Goal: Register for event/course

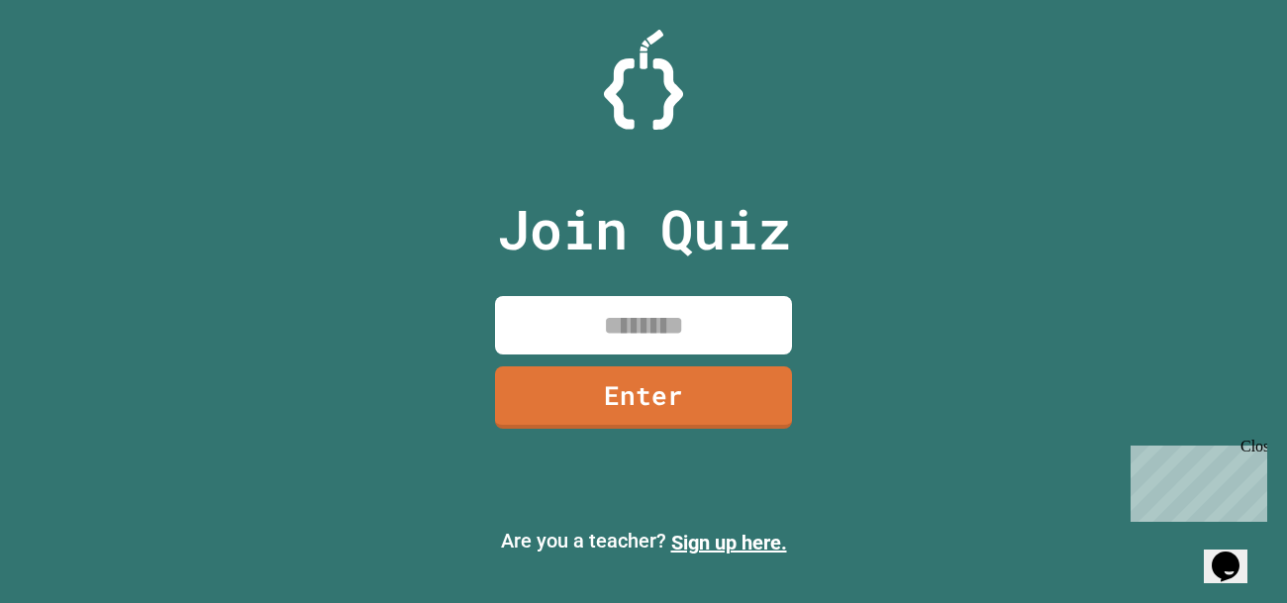
click at [668, 322] on input at bounding box center [643, 325] width 297 height 58
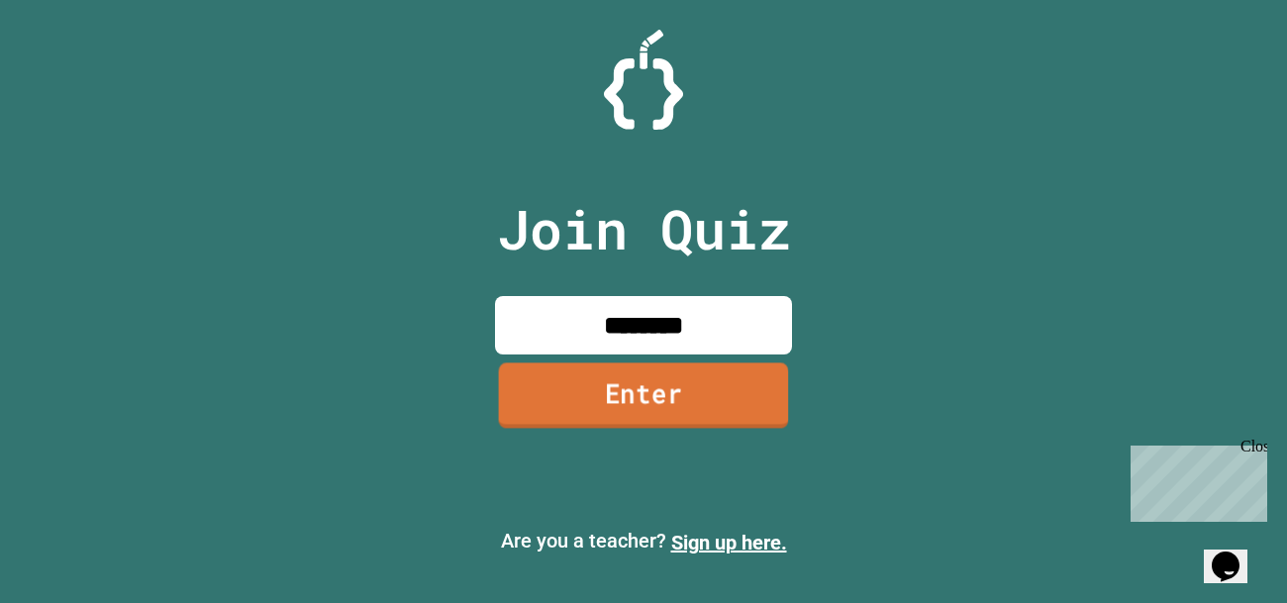
type input "********"
click at [733, 426] on link "Enter" at bounding box center [644, 394] width 290 height 65
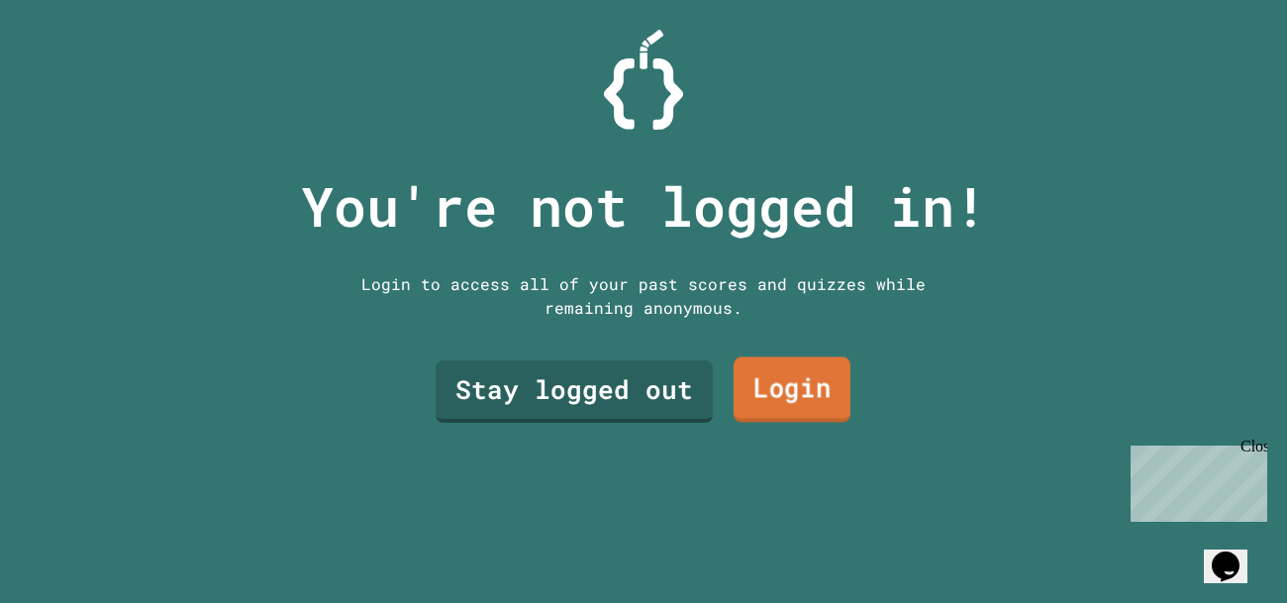
click at [785, 366] on link "Login" at bounding box center [791, 389] width 117 height 65
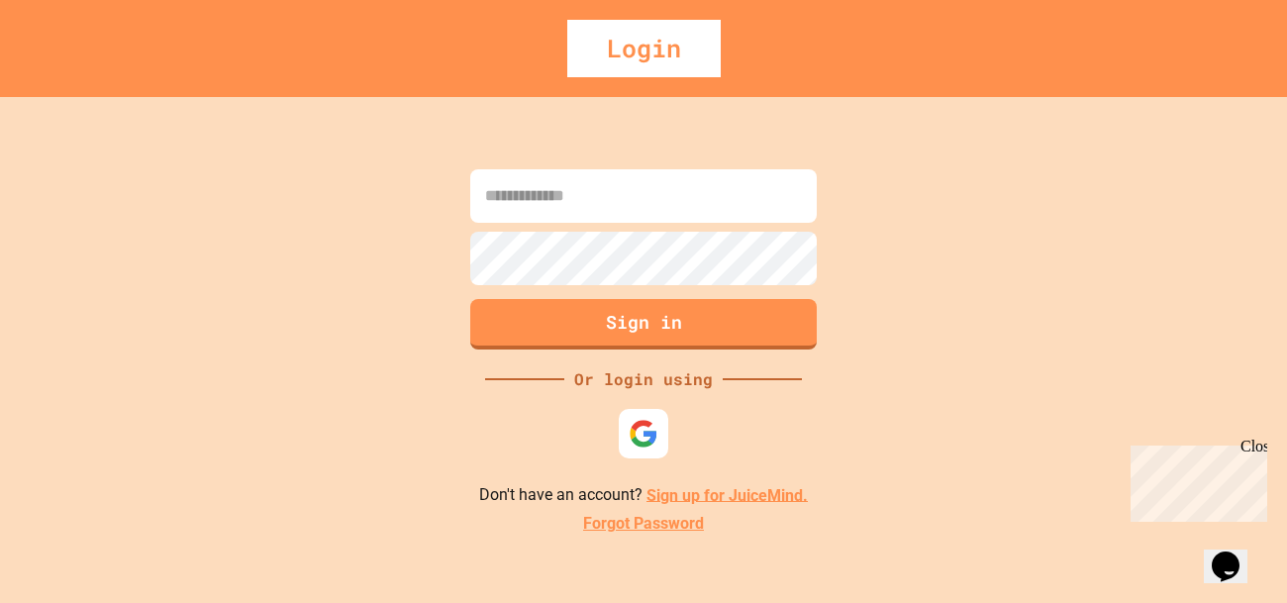
click at [714, 494] on link "Sign up for JuiceMind." at bounding box center [726, 494] width 161 height 19
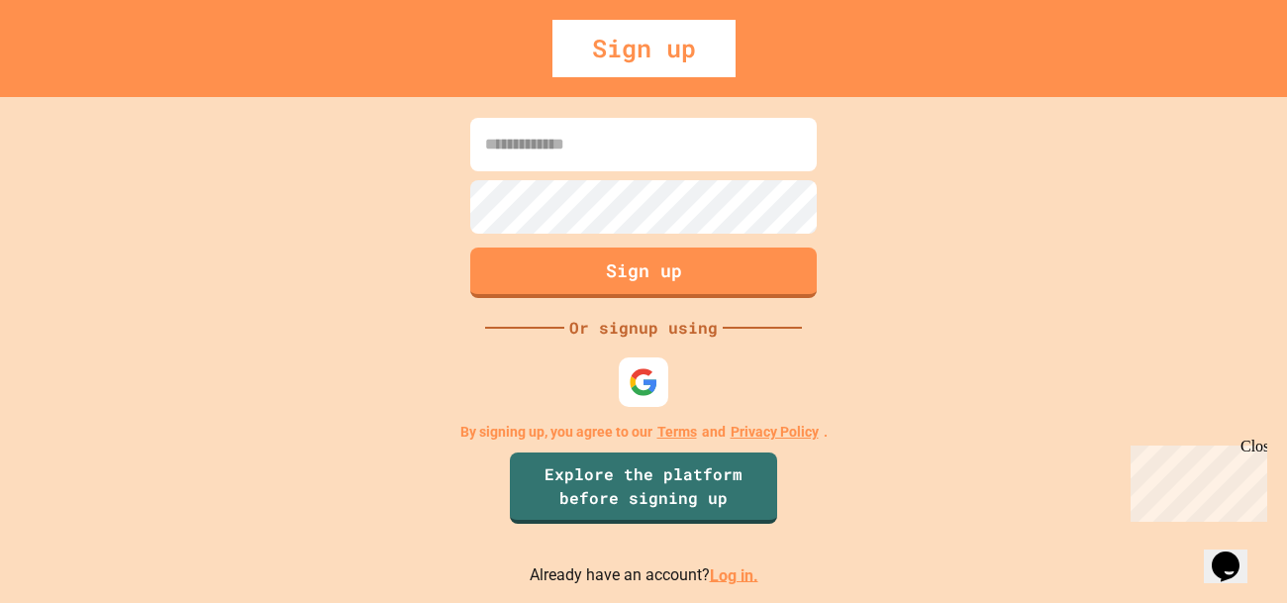
click at [566, 163] on input at bounding box center [643, 144] width 346 height 53
type input "*"
type input "**********"
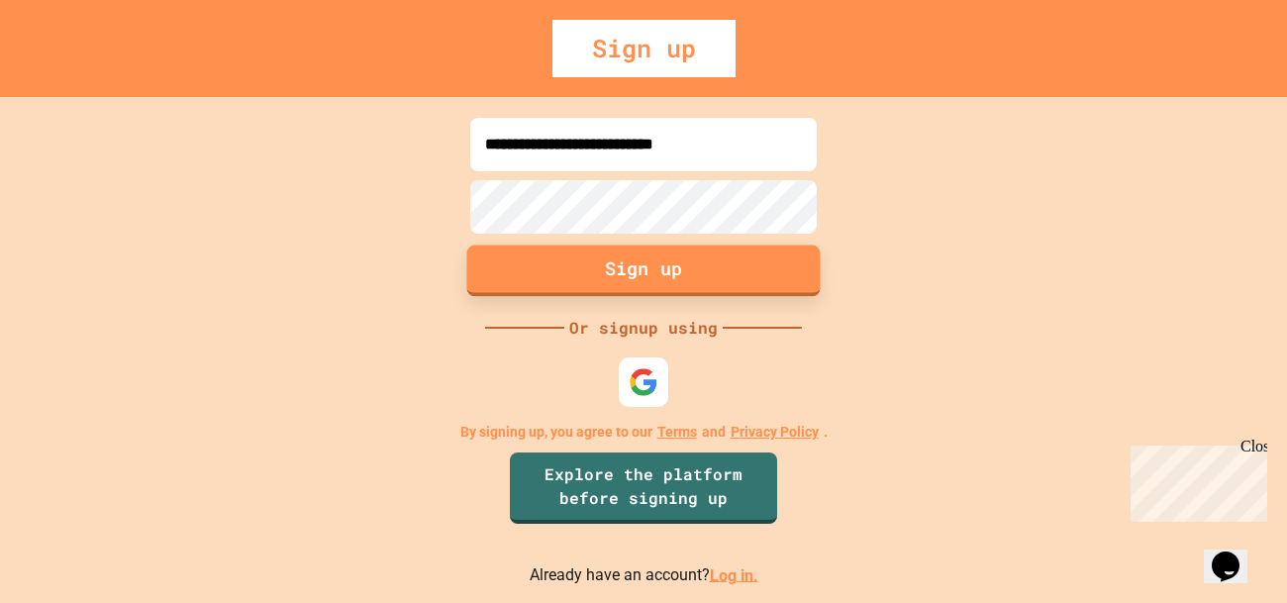
click at [690, 294] on button "Sign up" at bounding box center [643, 269] width 353 height 51
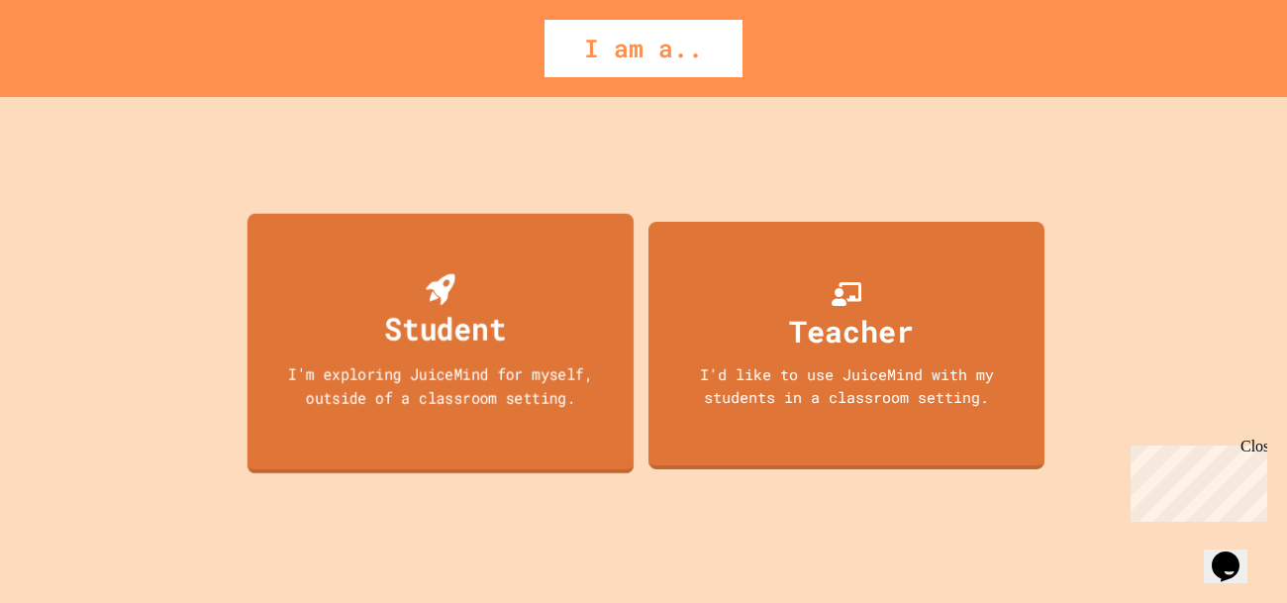
click at [381, 319] on div "Student" at bounding box center [441, 312] width 132 height 78
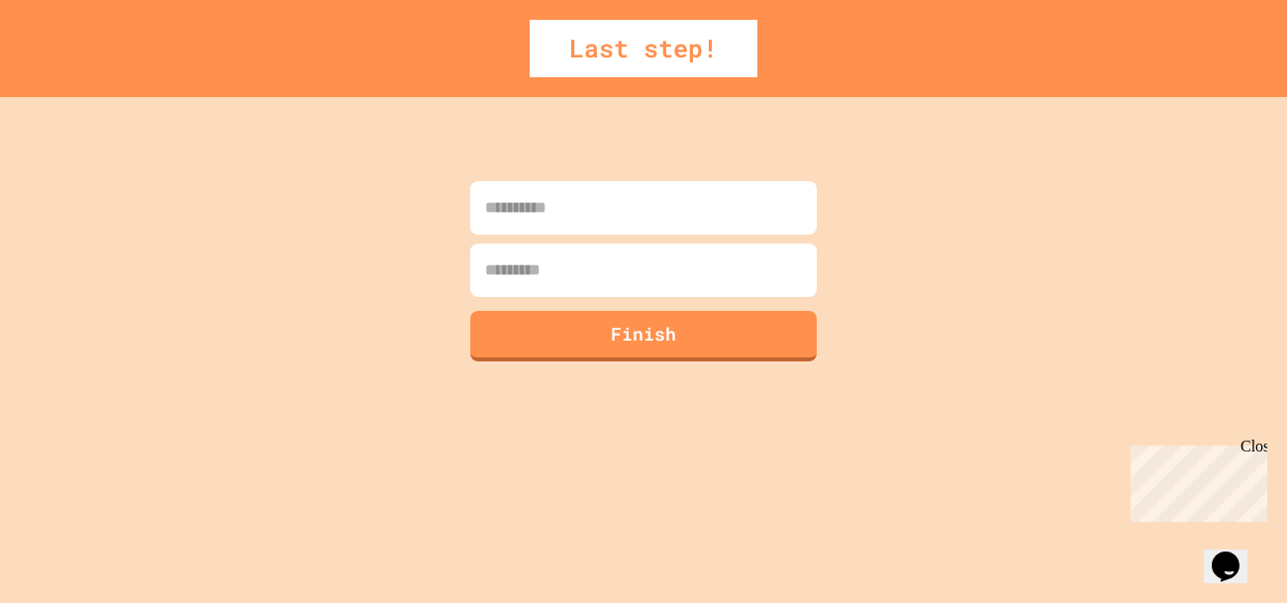
click at [616, 199] on input at bounding box center [643, 207] width 346 height 53
type input "******"
click at [627, 241] on form "****** Finish" at bounding box center [643, 271] width 356 height 190
click at [613, 270] on input at bounding box center [643, 269] width 346 height 53
type input "******"
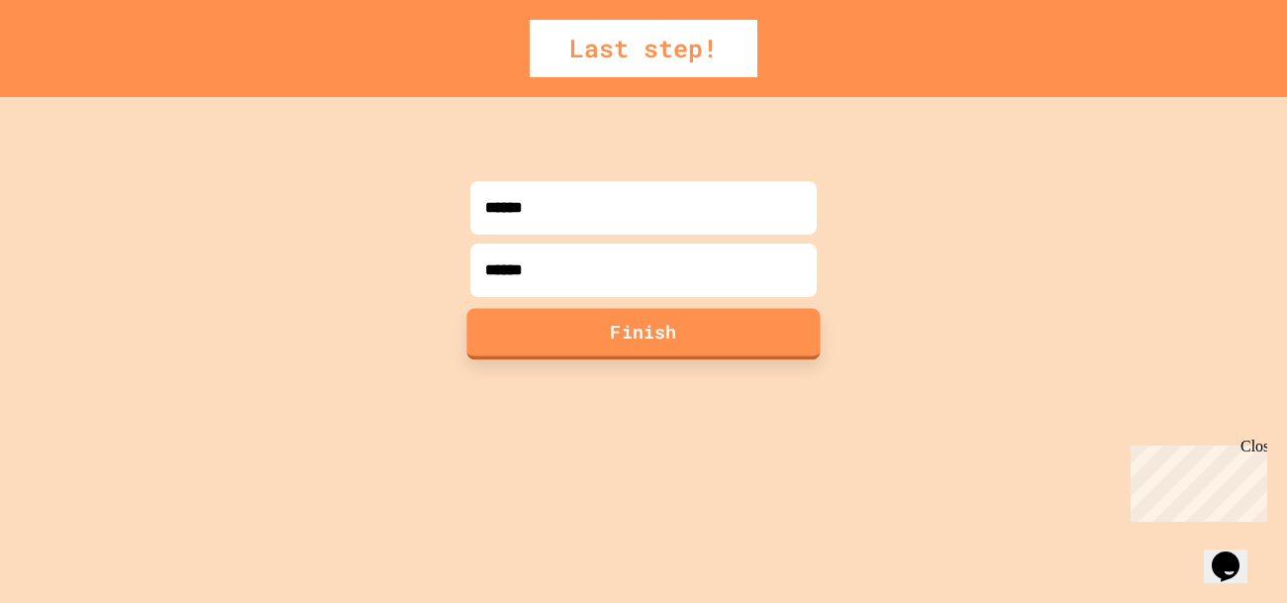
click at [629, 335] on button "Finish" at bounding box center [643, 333] width 353 height 51
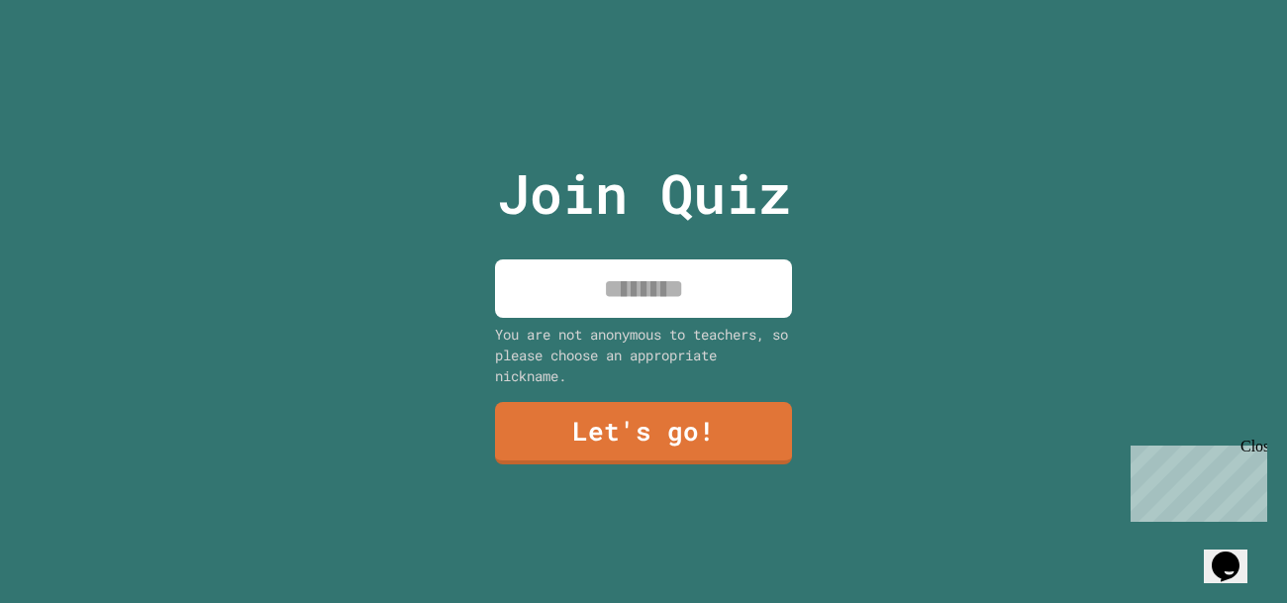
click at [641, 312] on input at bounding box center [643, 288] width 297 height 58
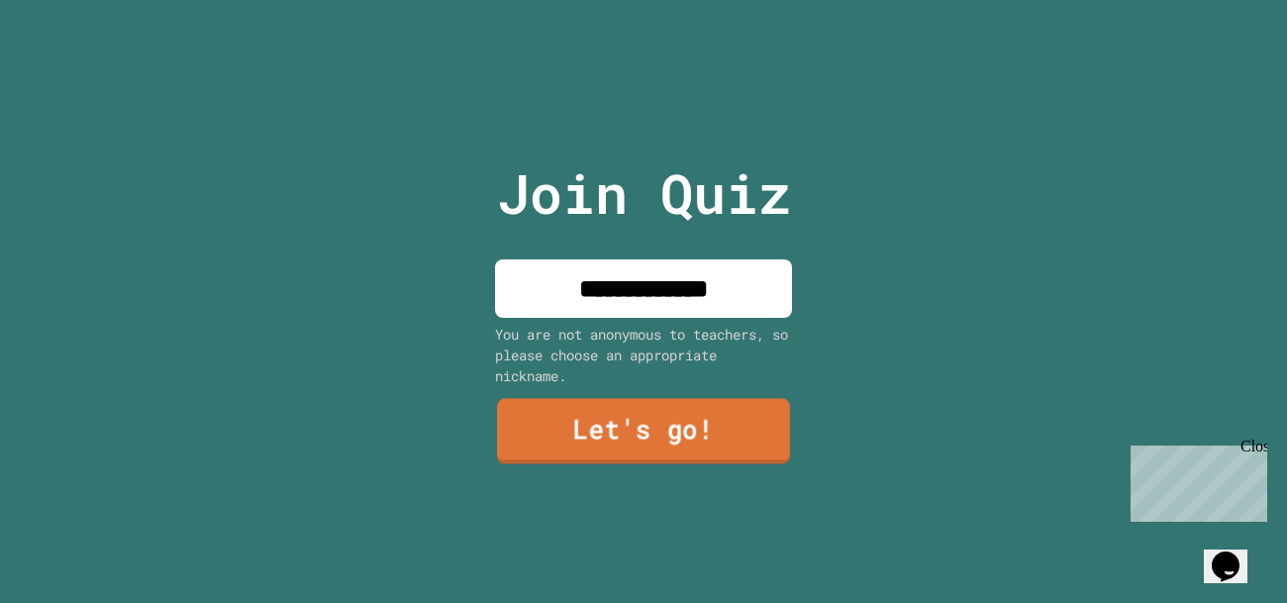
type input "**********"
click at [711, 444] on link "Let's go!" at bounding box center [643, 431] width 293 height 65
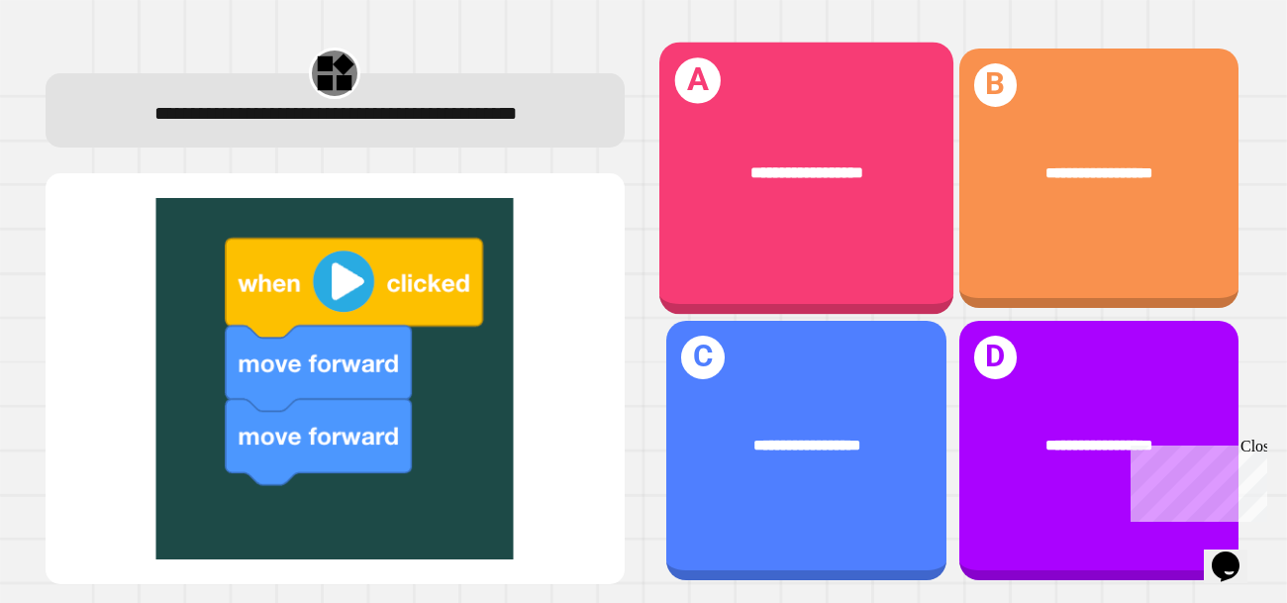
click at [810, 237] on div "**********" at bounding box center [806, 178] width 294 height 272
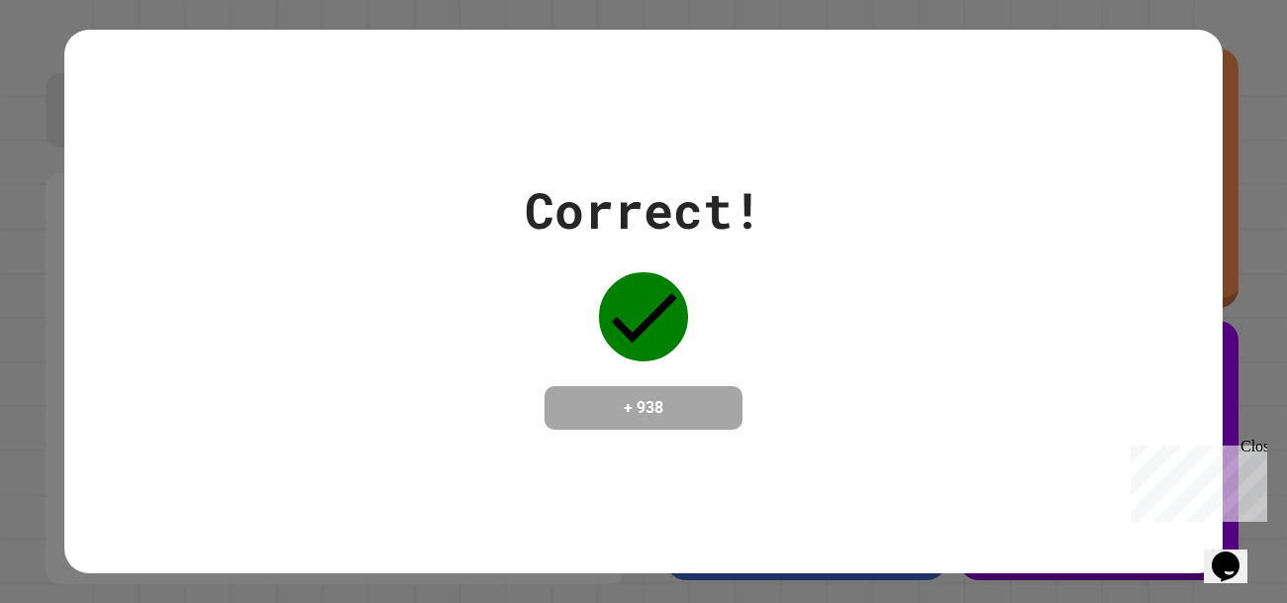
click at [807, 347] on div "Correct! + 938" at bounding box center [643, 301] width 1158 height 256
click at [664, 326] on icon at bounding box center [643, 316] width 89 height 89
click at [761, 464] on div "Correct! + 938" at bounding box center [643, 301] width 1158 height 542
click at [1261, 446] on div "Close" at bounding box center [1252, 449] width 25 height 25
click at [1214, 343] on div "Correct! + 938" at bounding box center [643, 301] width 1158 height 256
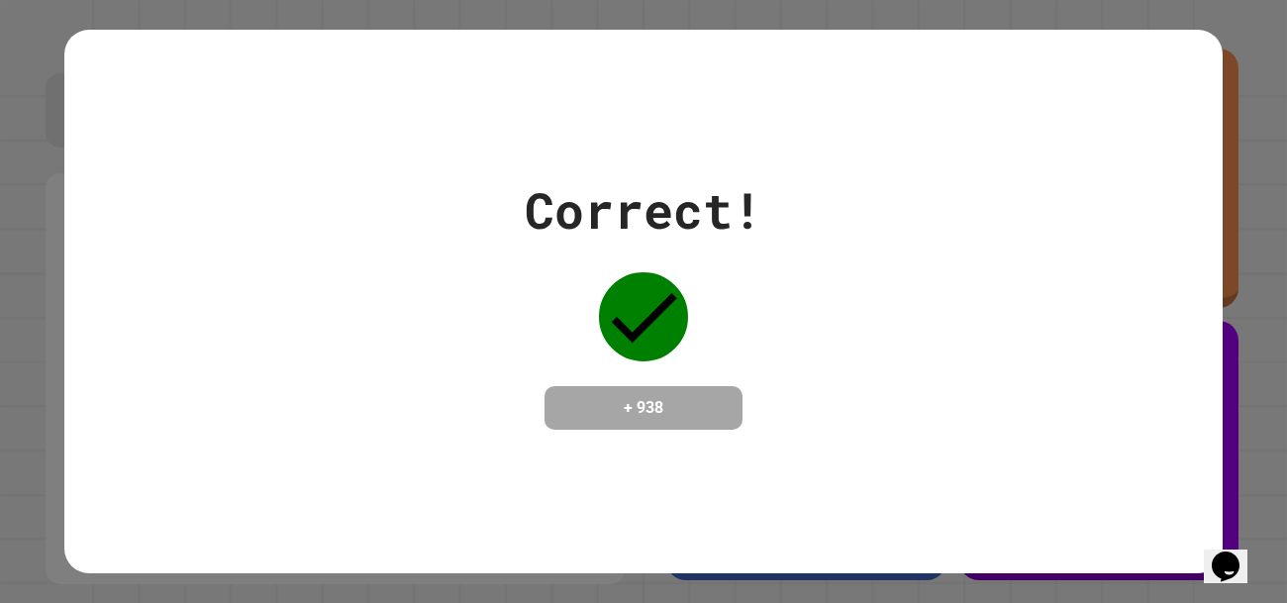
click at [1238, 549] on button "Opens Chat This icon Opens the chat window." at bounding box center [1226, 566] width 44 height 34
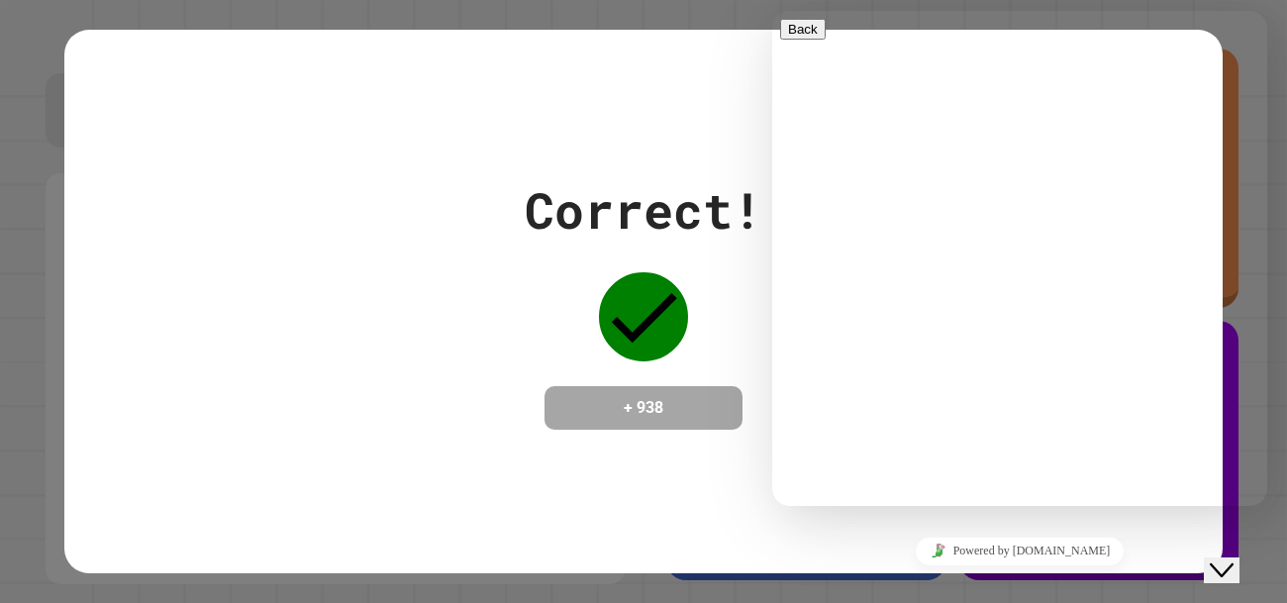
click at [1233, 558] on icon "Close Chat This icon closes the chat window." at bounding box center [1221, 570] width 24 height 24
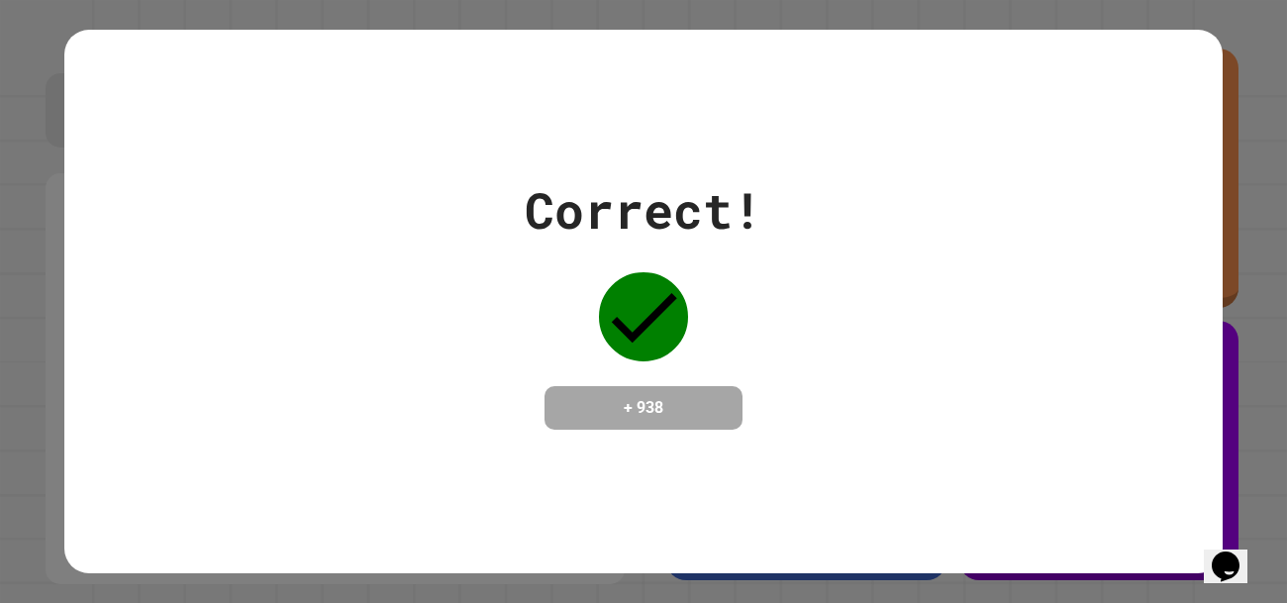
click at [892, 418] on div "Correct! + 938" at bounding box center [643, 301] width 1158 height 256
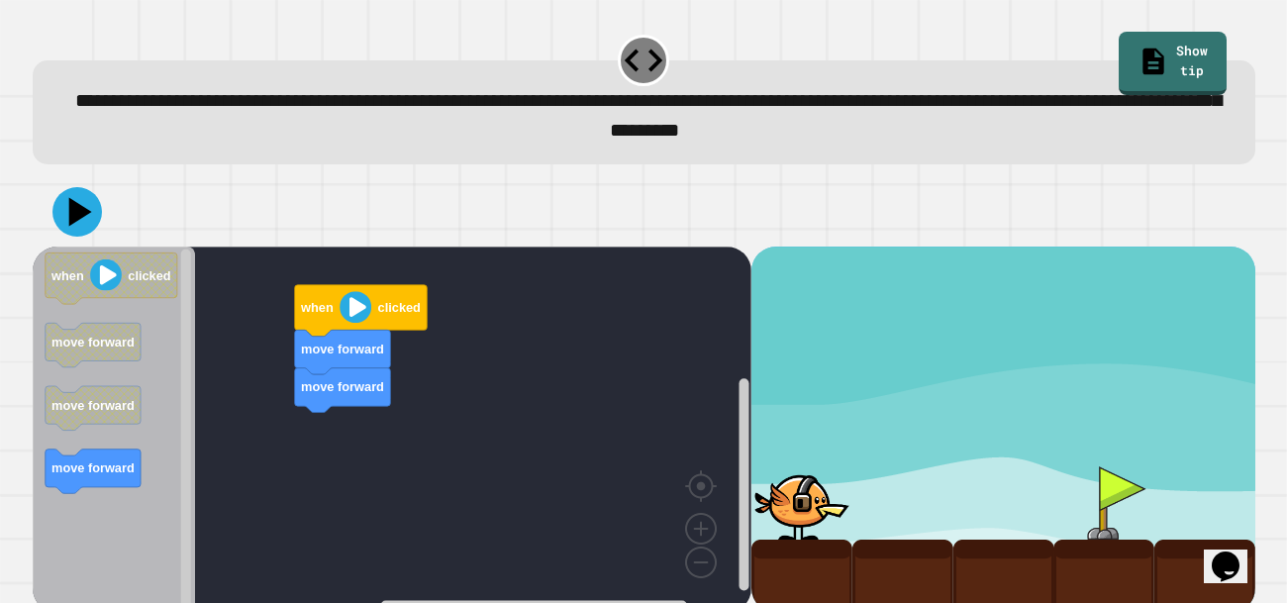
click at [73, 390] on g "when clicked move forward move forward move forward" at bounding box center [111, 372] width 133 height 241
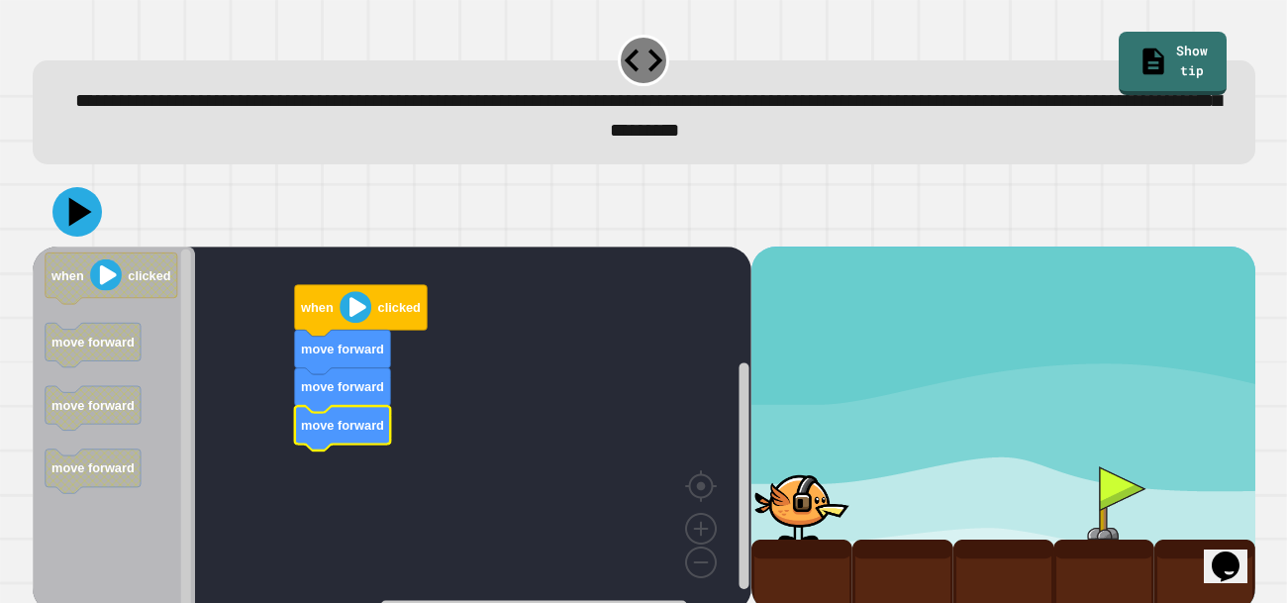
scroll to position [19, 0]
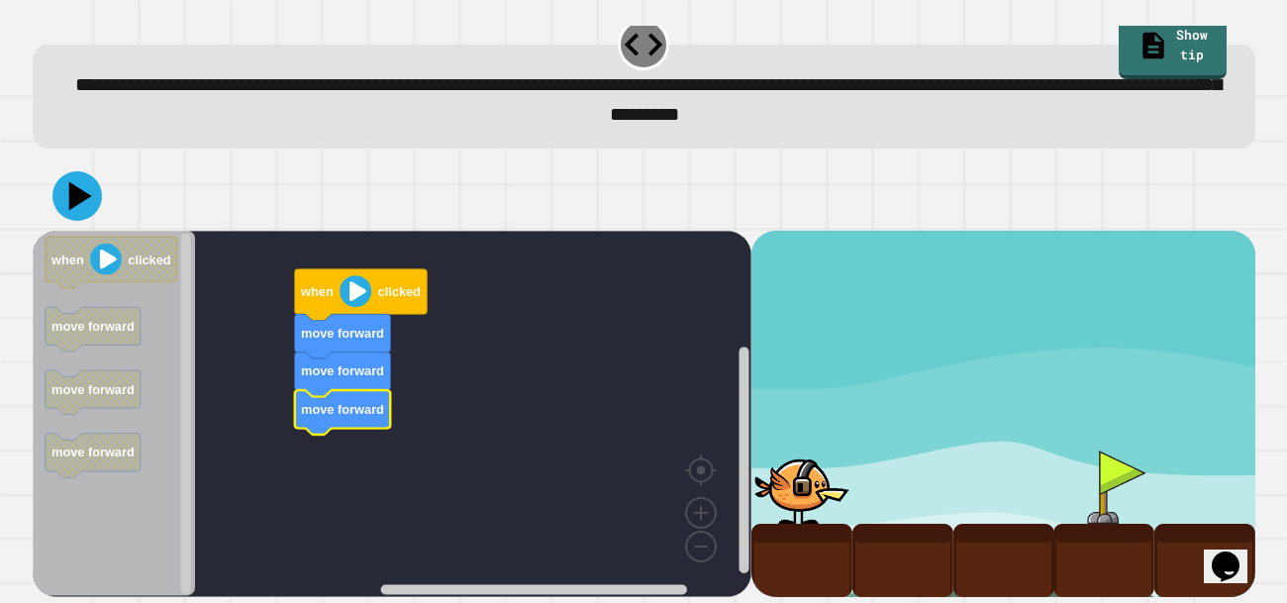
click at [351, 293] on image "Blockly Workspace" at bounding box center [355, 291] width 32 height 32
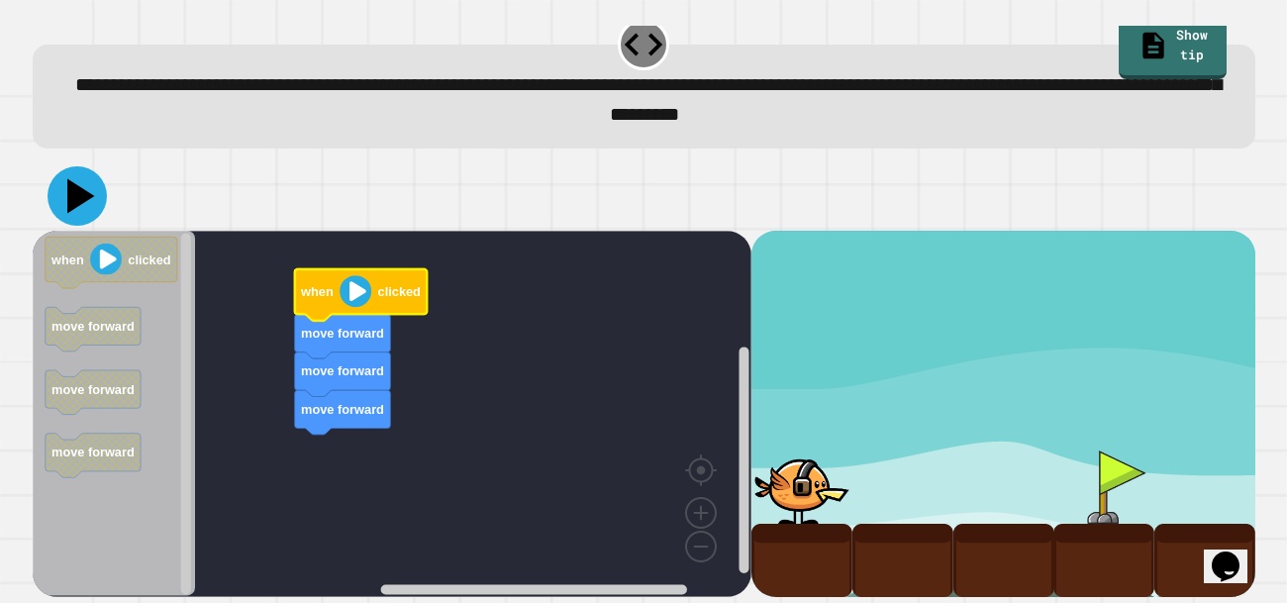
click at [84, 198] on icon at bounding box center [81, 195] width 28 height 35
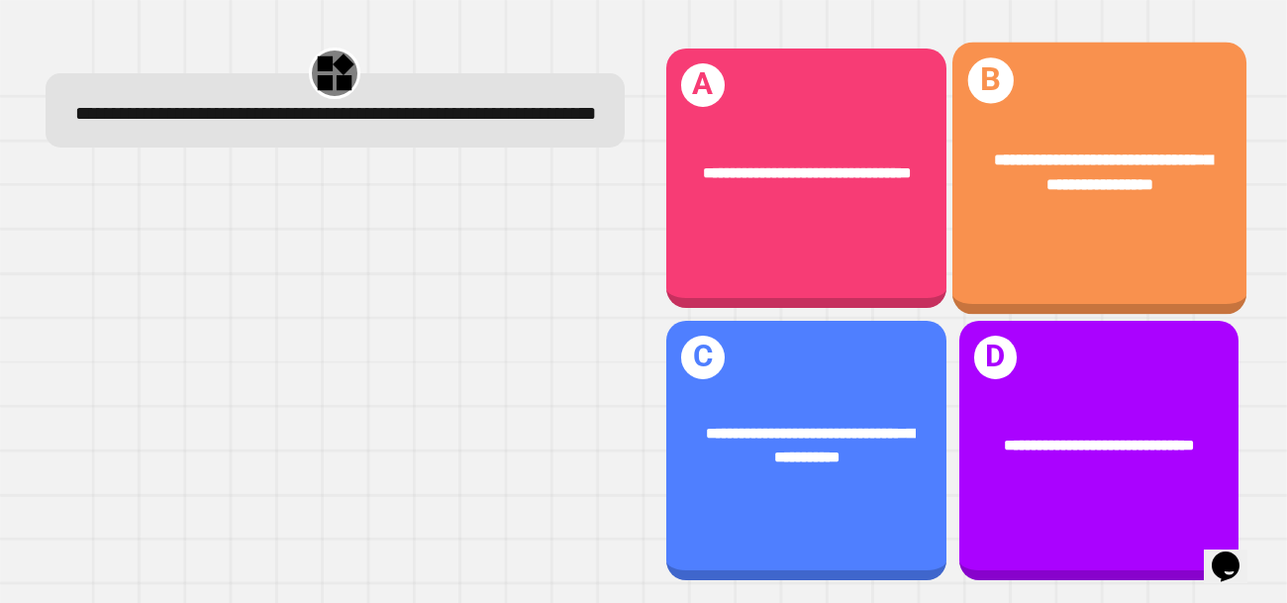
click at [1094, 248] on div "**********" at bounding box center [1098, 178] width 294 height 272
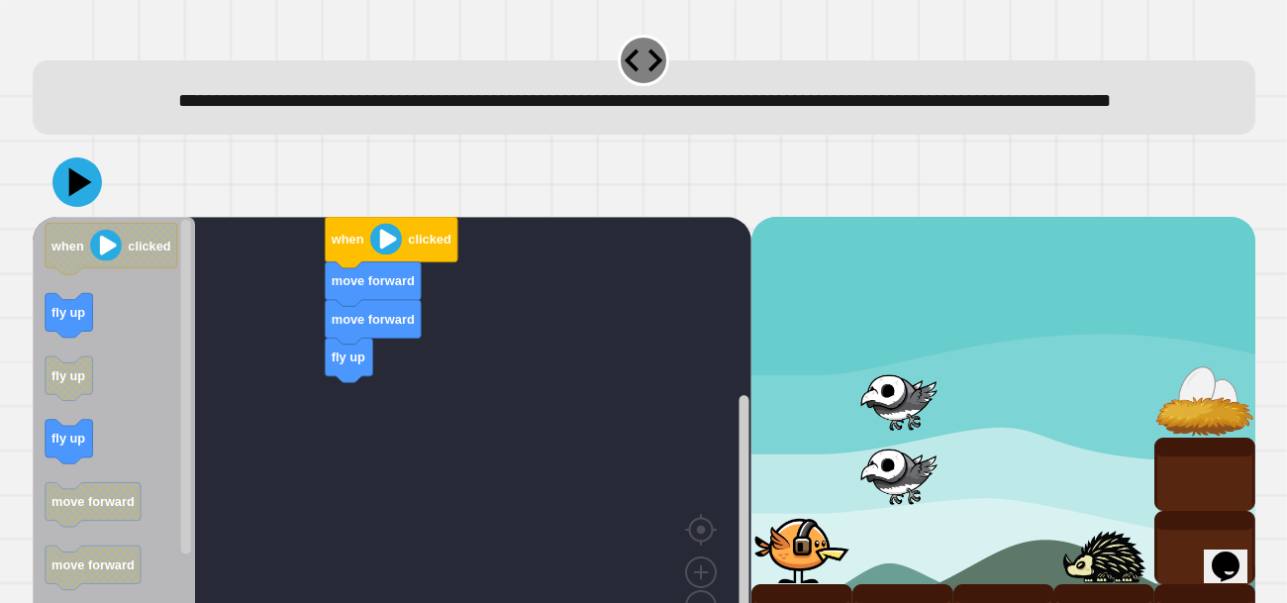
scroll to position [92, 0]
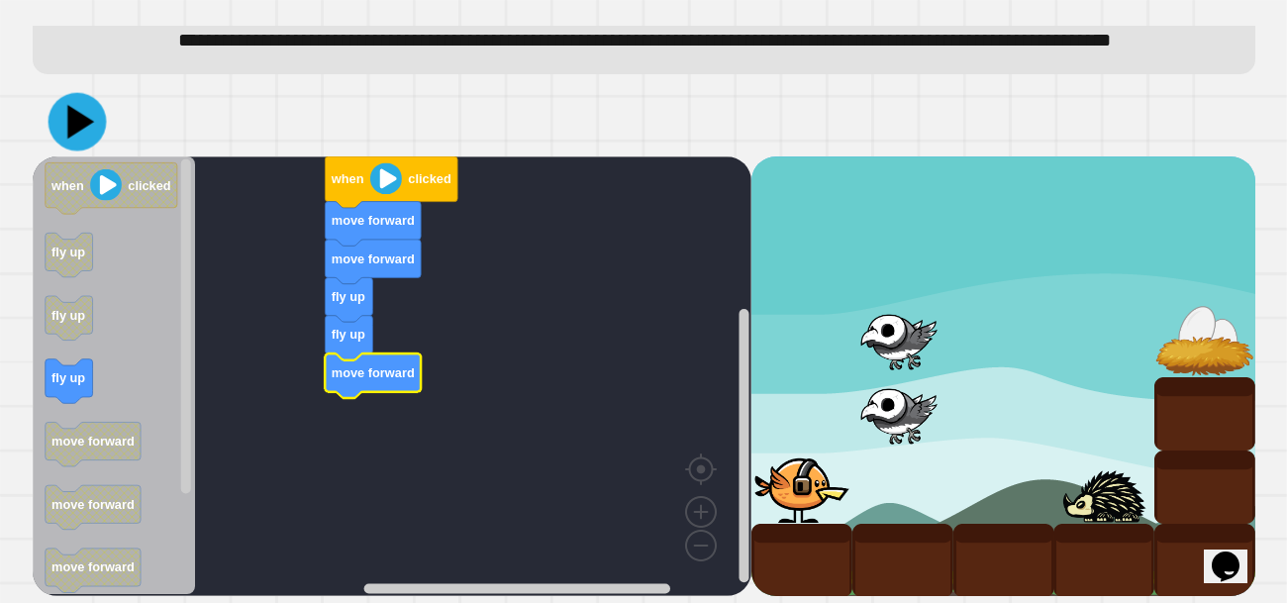
click at [59, 127] on icon at bounding box center [77, 122] width 58 height 58
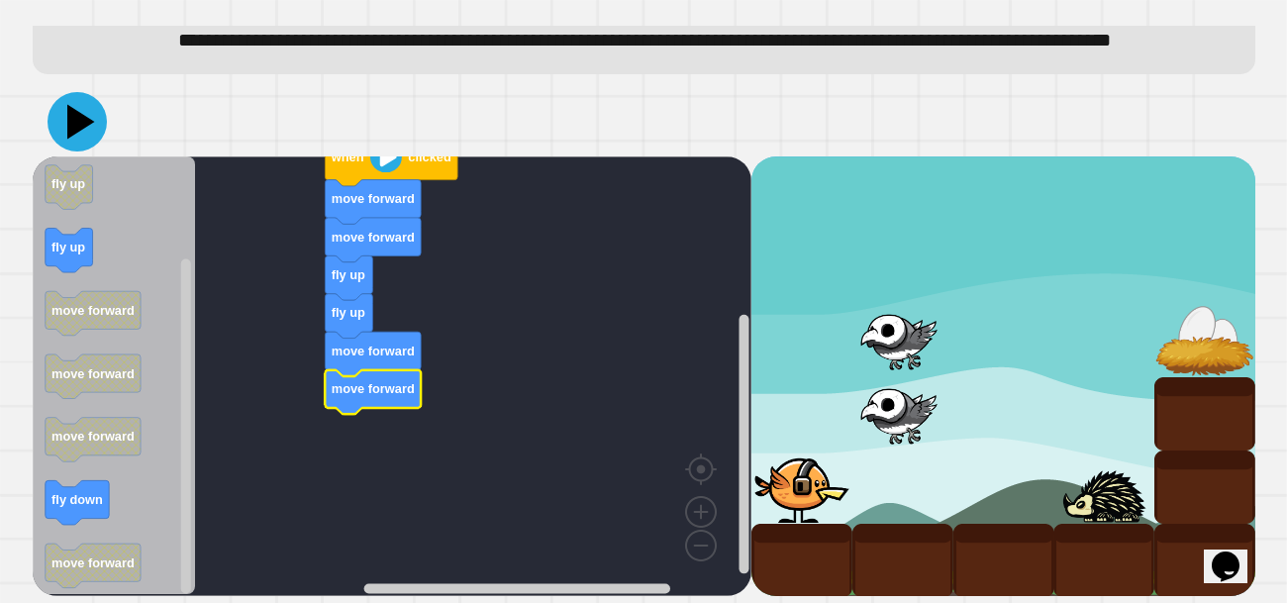
click at [75, 141] on icon at bounding box center [77, 121] width 59 height 59
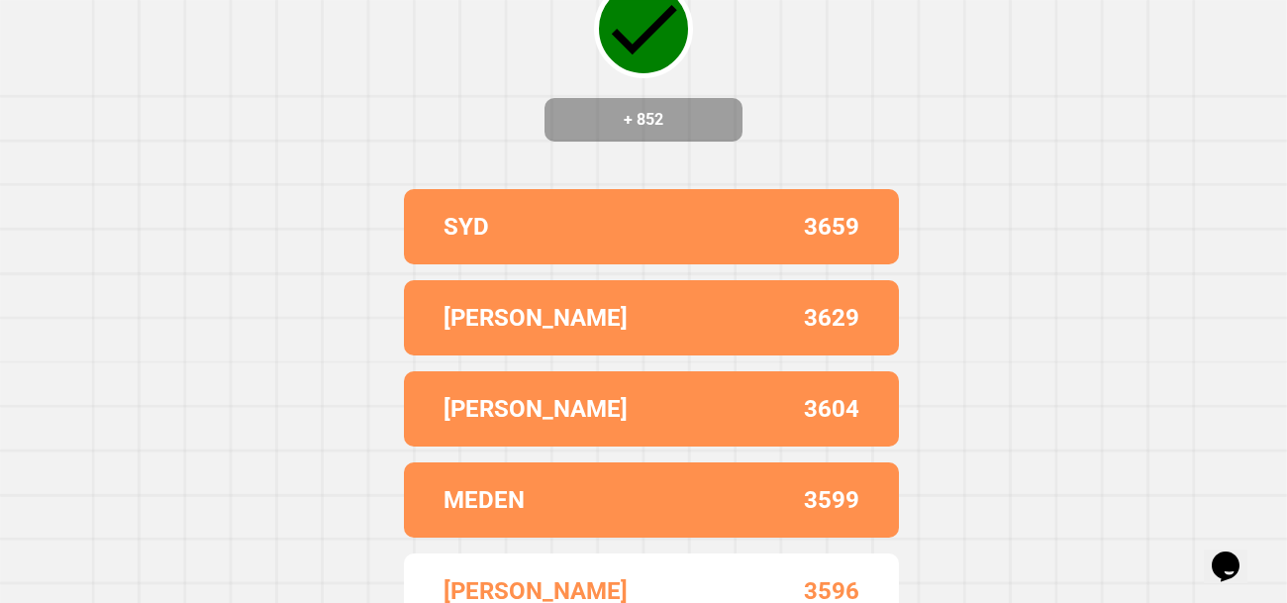
scroll to position [0, 0]
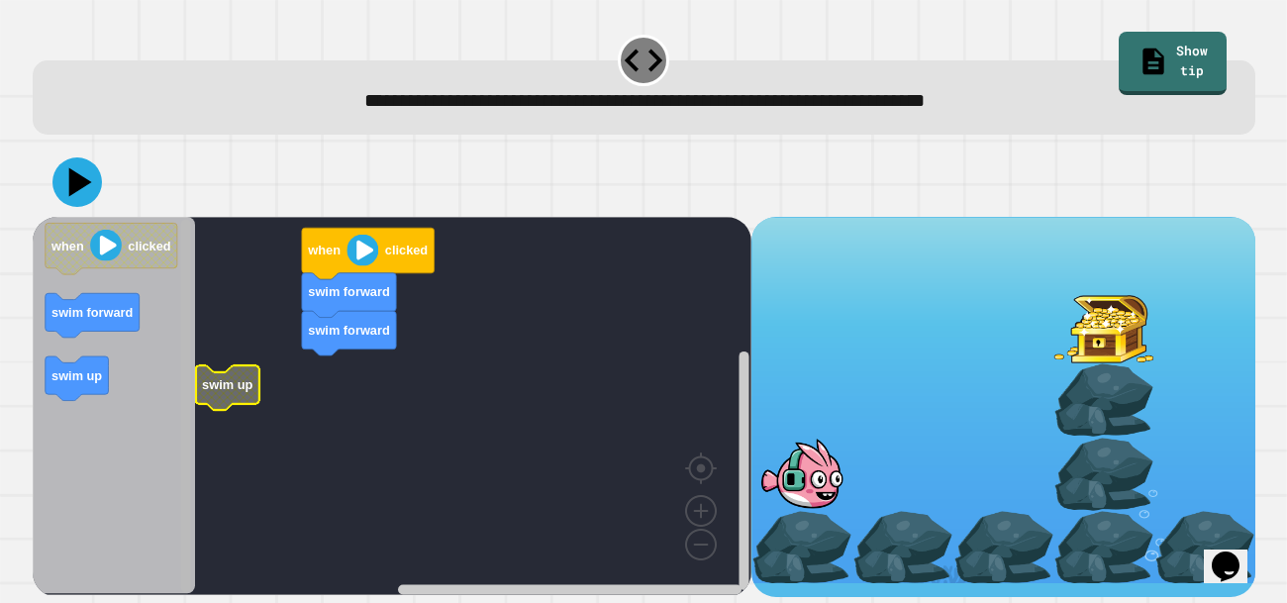
click at [211, 388] on div "when clicked swim forward swim forward swim up when clicked swim forward swim up" at bounding box center [392, 406] width 719 height 379
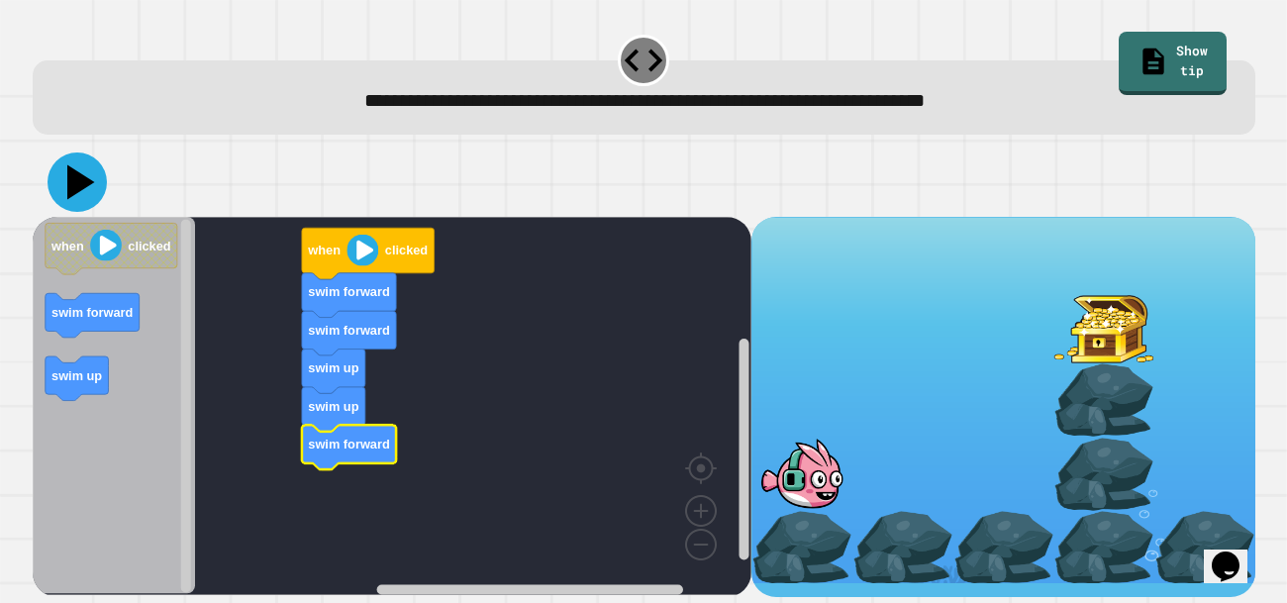
click at [87, 178] on icon at bounding box center [77, 181] width 59 height 59
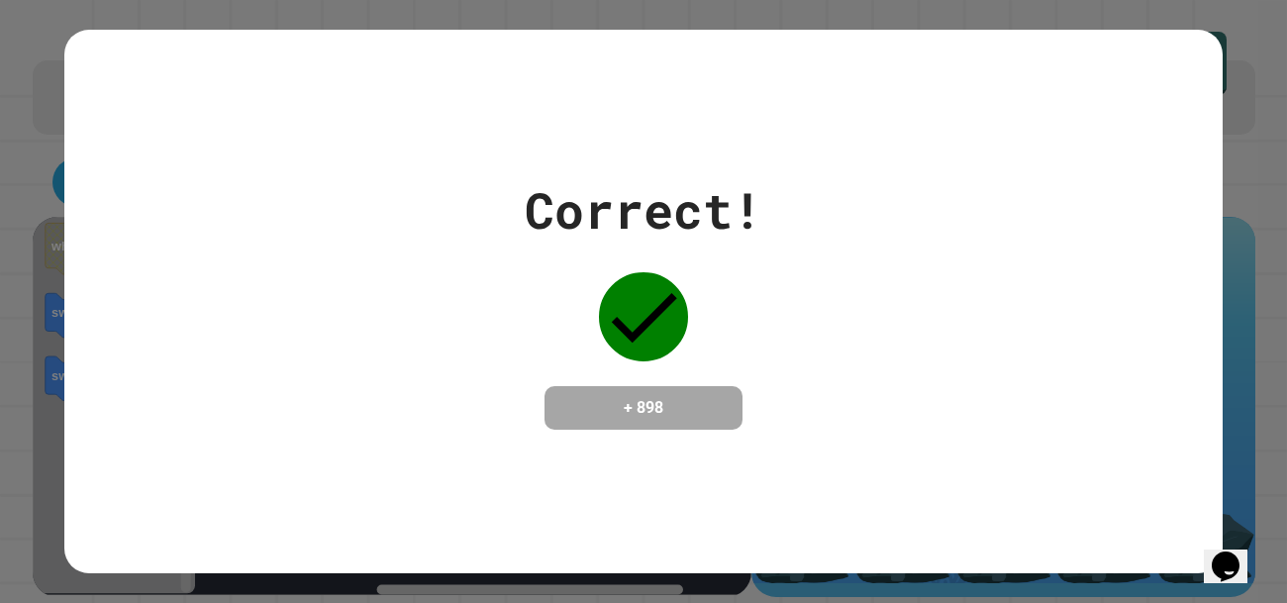
click at [717, 158] on div "Correct! + 898" at bounding box center [643, 301] width 1158 height 542
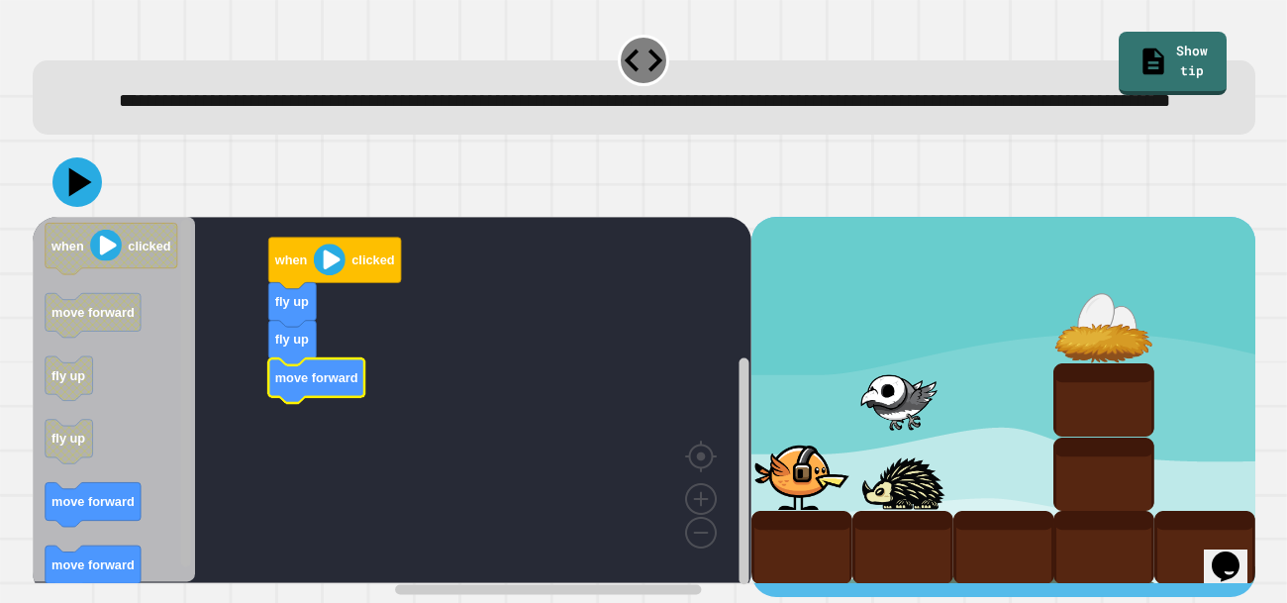
click at [179, 526] on rect "Blockly Workspace" at bounding box center [185, 400] width 15 height 361
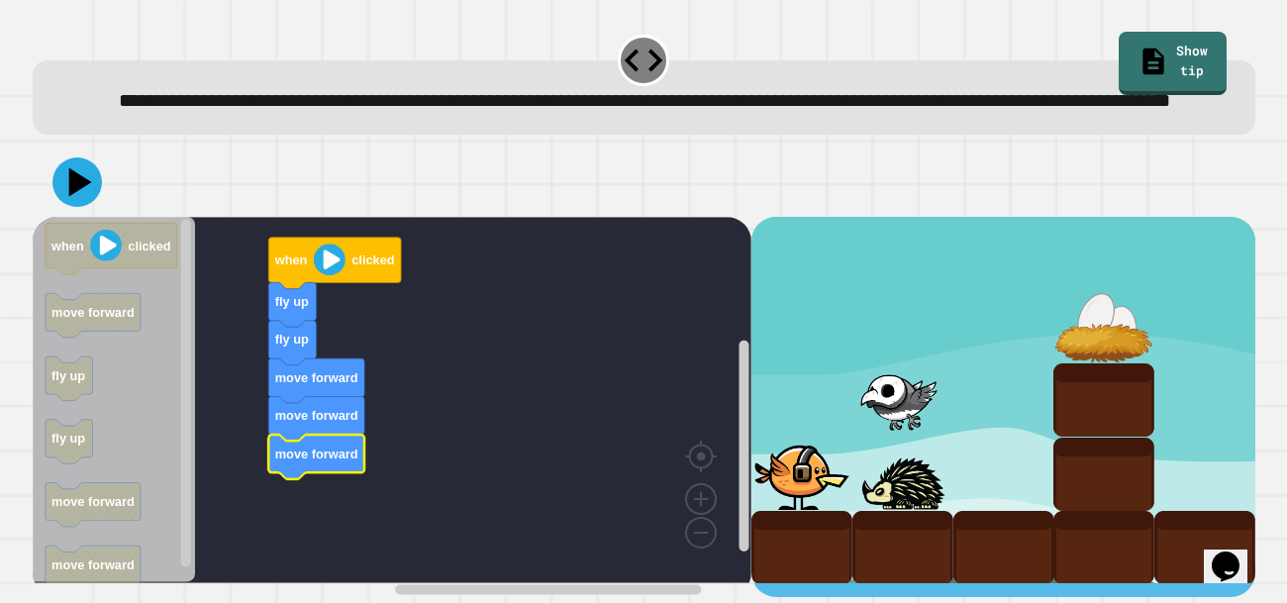
click at [101, 217] on div at bounding box center [644, 181] width 1222 height 69
click at [85, 207] on icon at bounding box center [76, 181] width 49 height 49
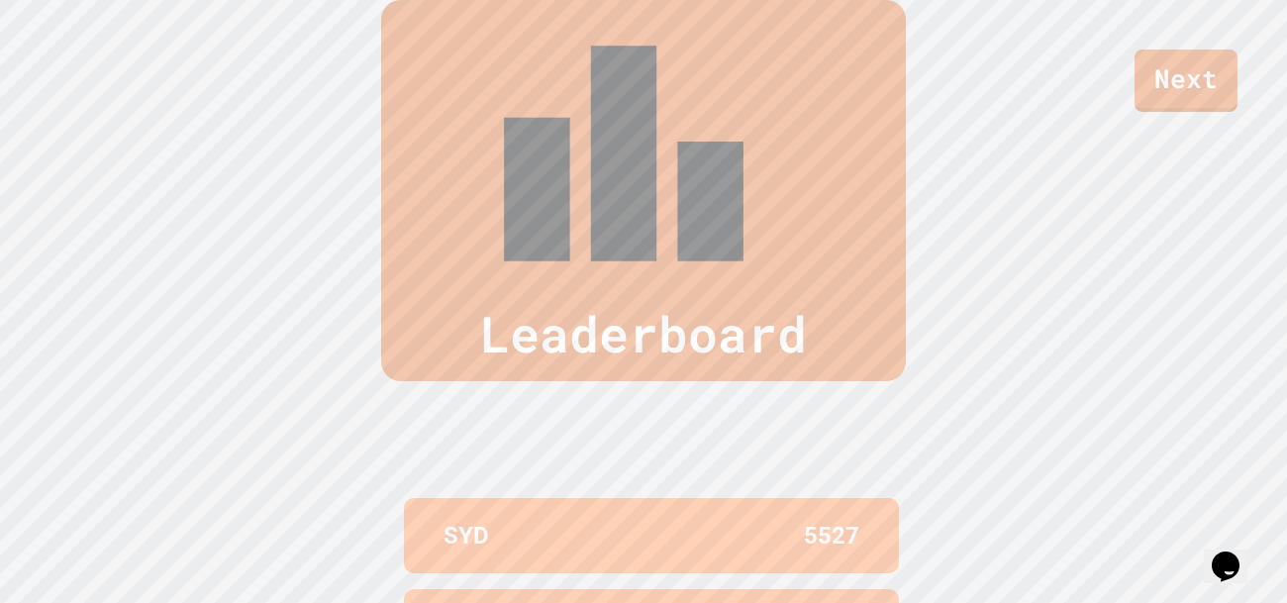
scroll to position [816, 0]
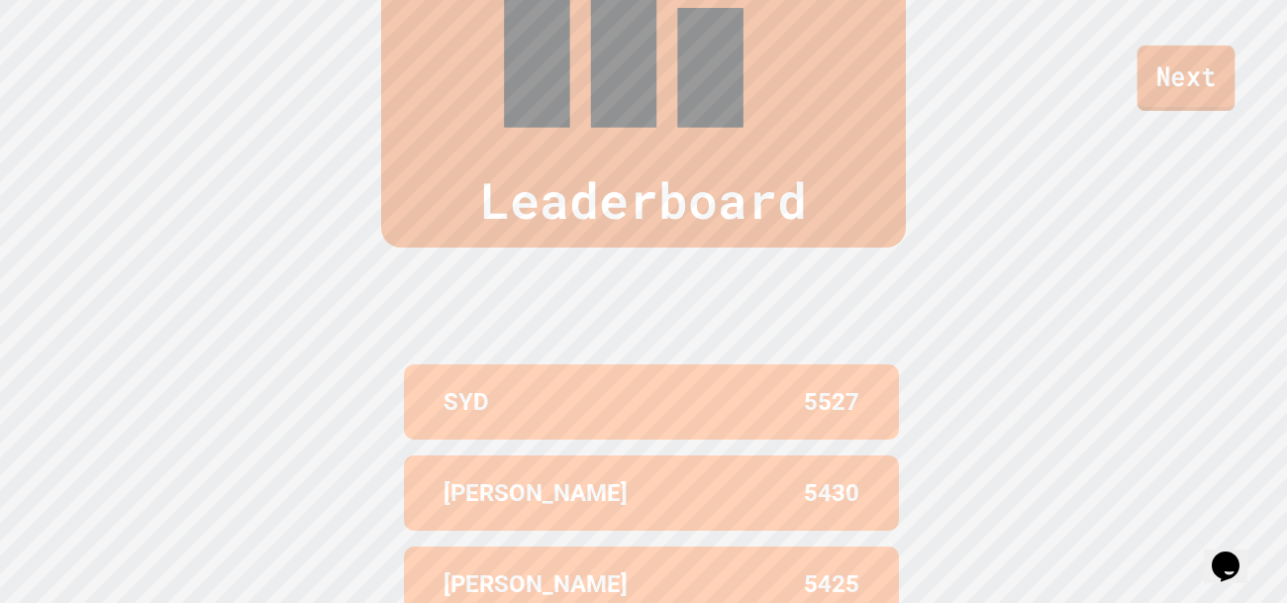
click at [1169, 65] on link "Next" at bounding box center [1186, 78] width 98 height 65
